Goal: Task Accomplishment & Management: Complete application form

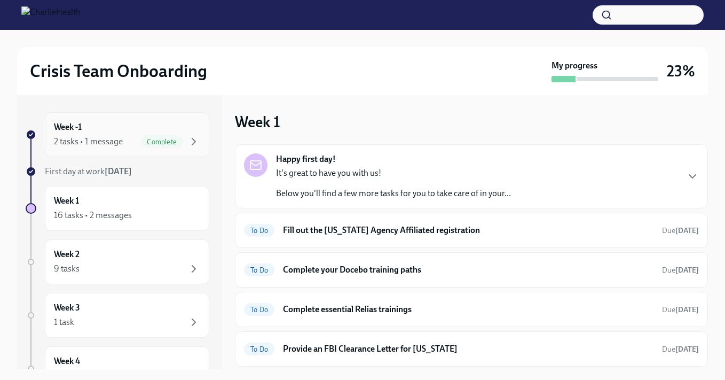
click at [124, 138] on div "2 tasks • 1 message Complete" at bounding box center [127, 141] width 146 height 13
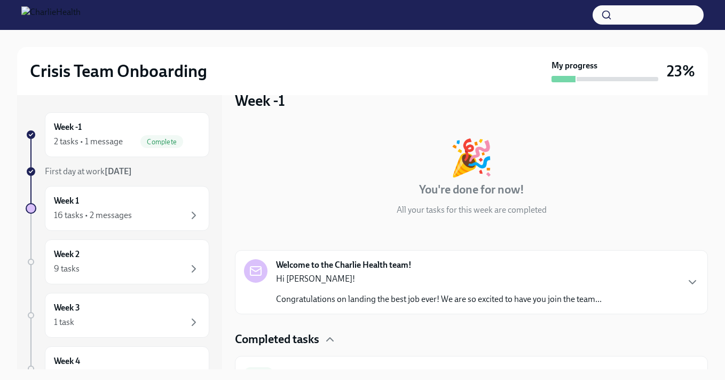
scroll to position [87, 0]
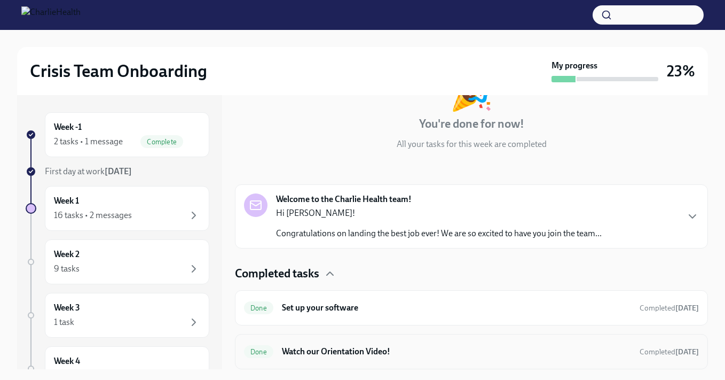
click at [344, 360] on div "Done Watch our Orientation Video! Completed [DATE]" at bounding box center [471, 351] width 473 height 35
click at [322, 351] on h6 "Watch our Orientation Video!" at bounding box center [456, 351] width 349 height 12
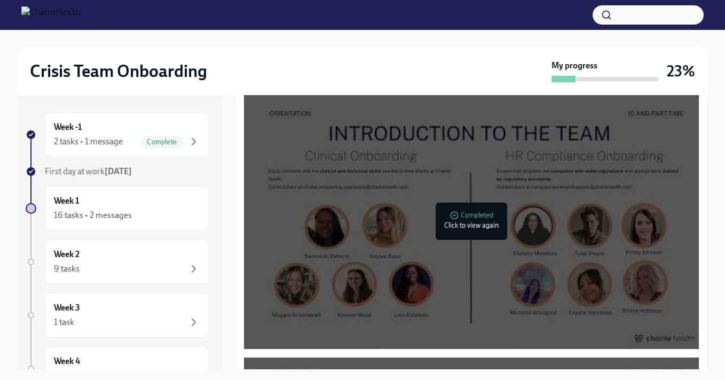
scroll to position [212, 0]
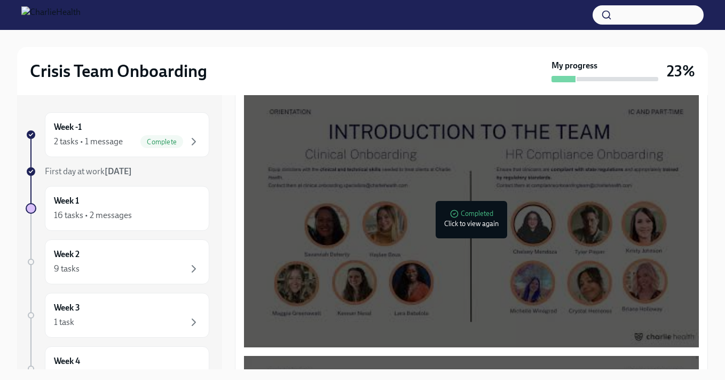
click at [467, 226] on div at bounding box center [474, 219] width 14 height 17
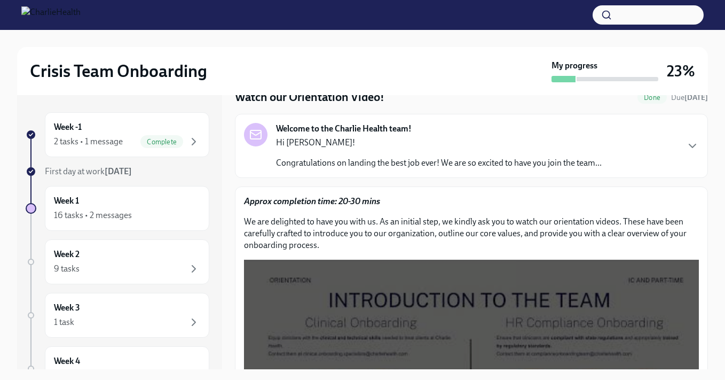
scroll to position [25, 0]
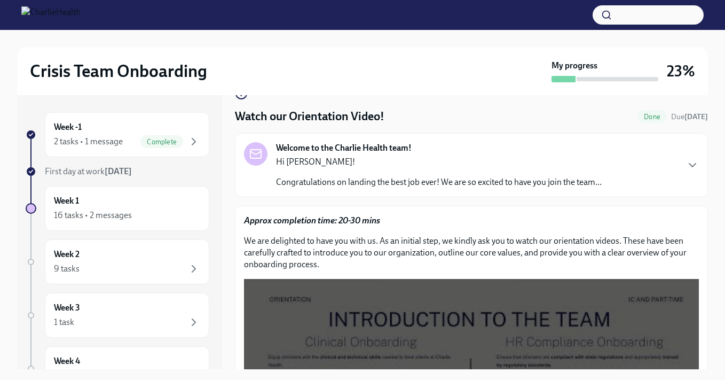
click at [633, 13] on button "button" at bounding box center [648, 14] width 111 height 19
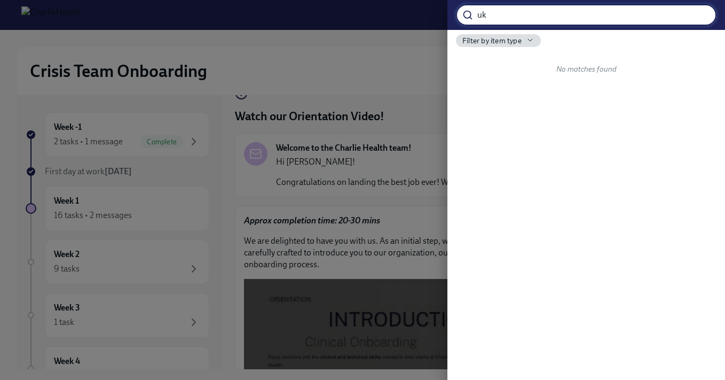
type input "u"
click at [406, 22] on div at bounding box center [362, 190] width 725 height 380
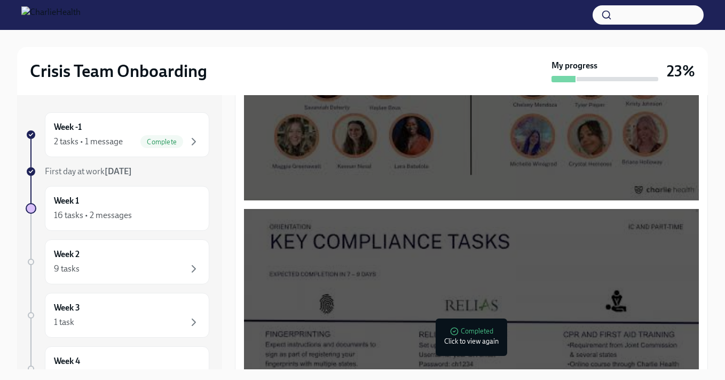
scroll to position [361, 0]
